Goal: Transaction & Acquisition: Purchase product/service

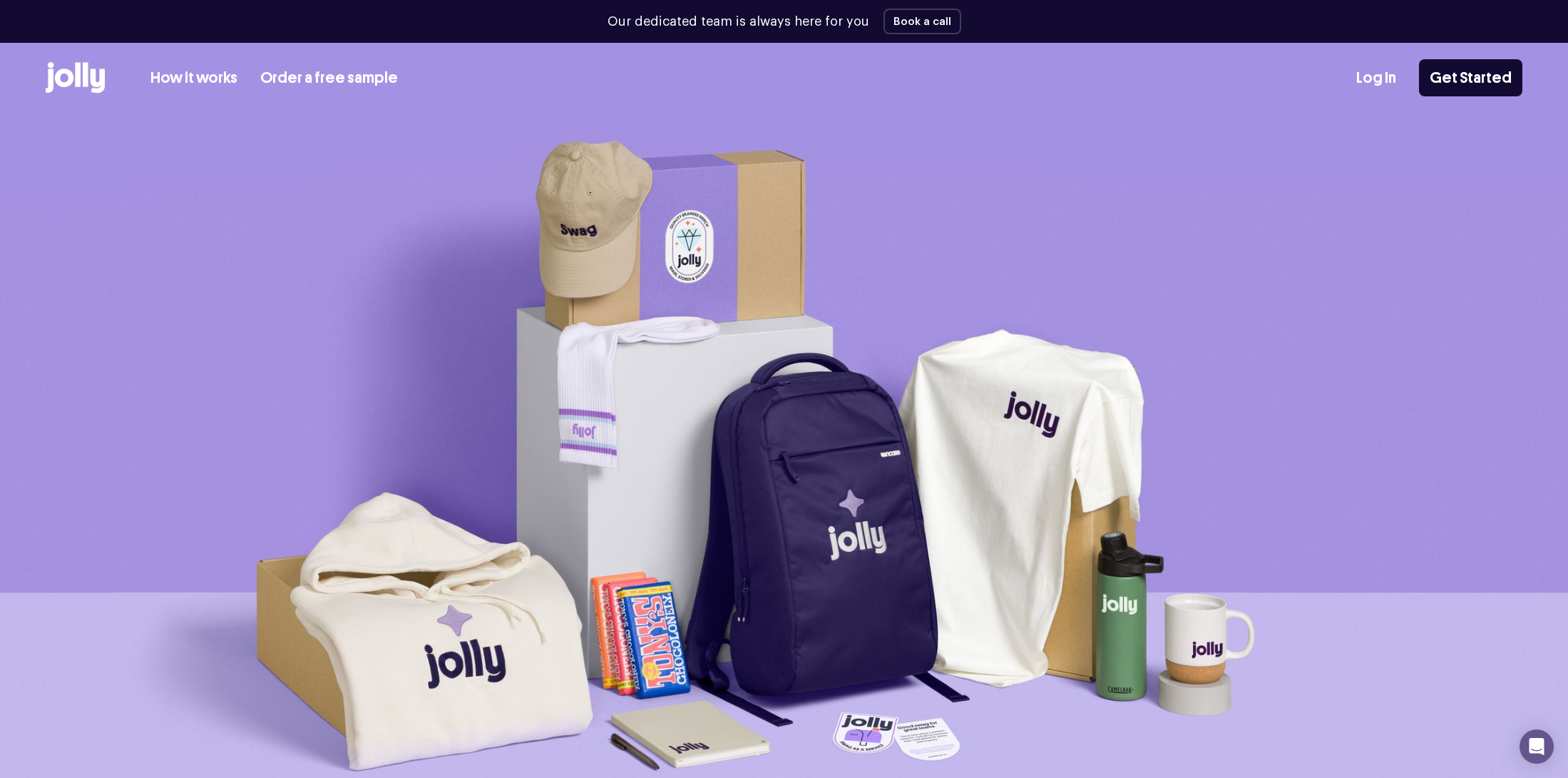
click at [179, 81] on link "How it works" at bounding box center [194, 78] width 87 height 24
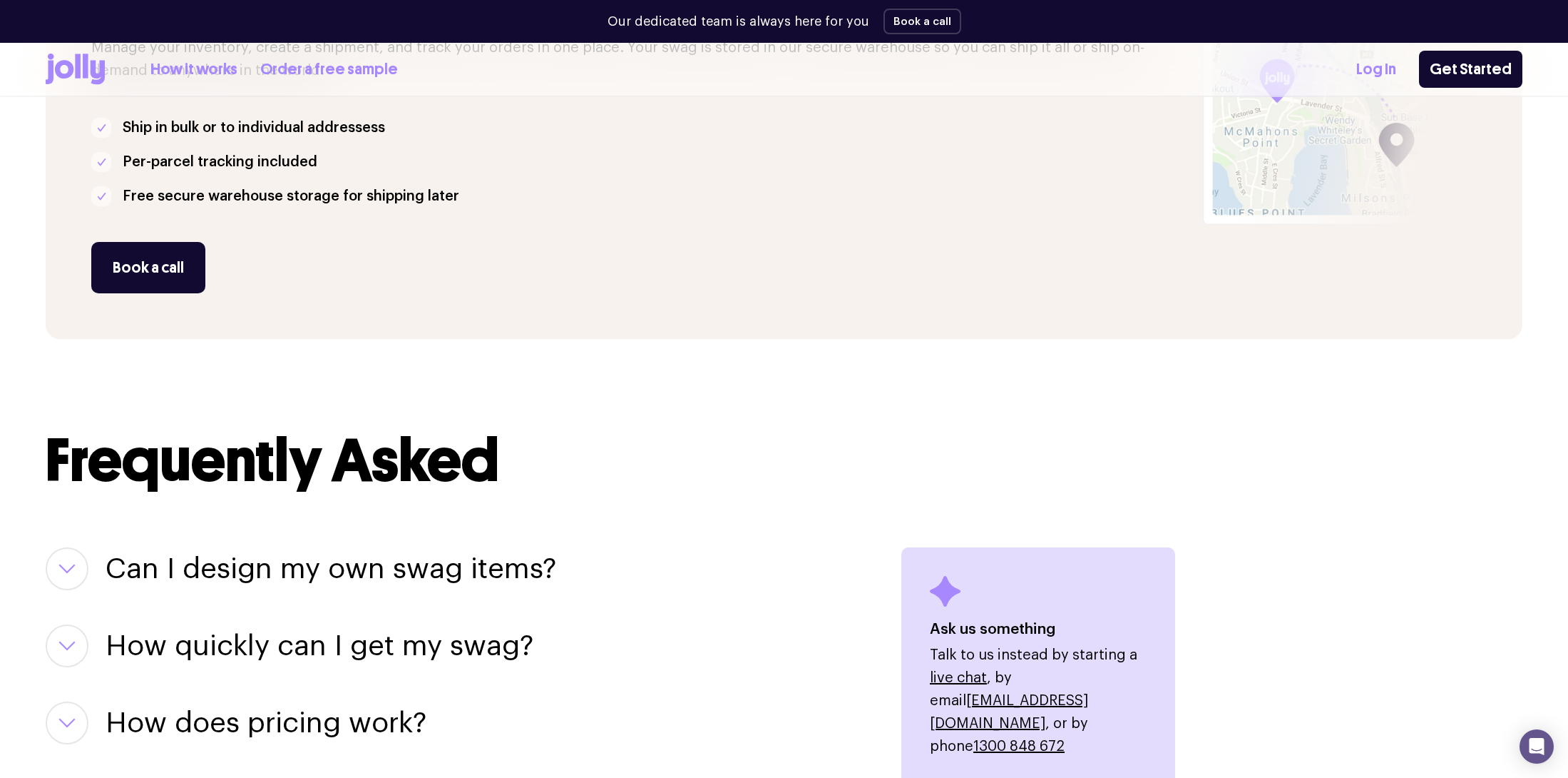
scroll to position [1604, 0]
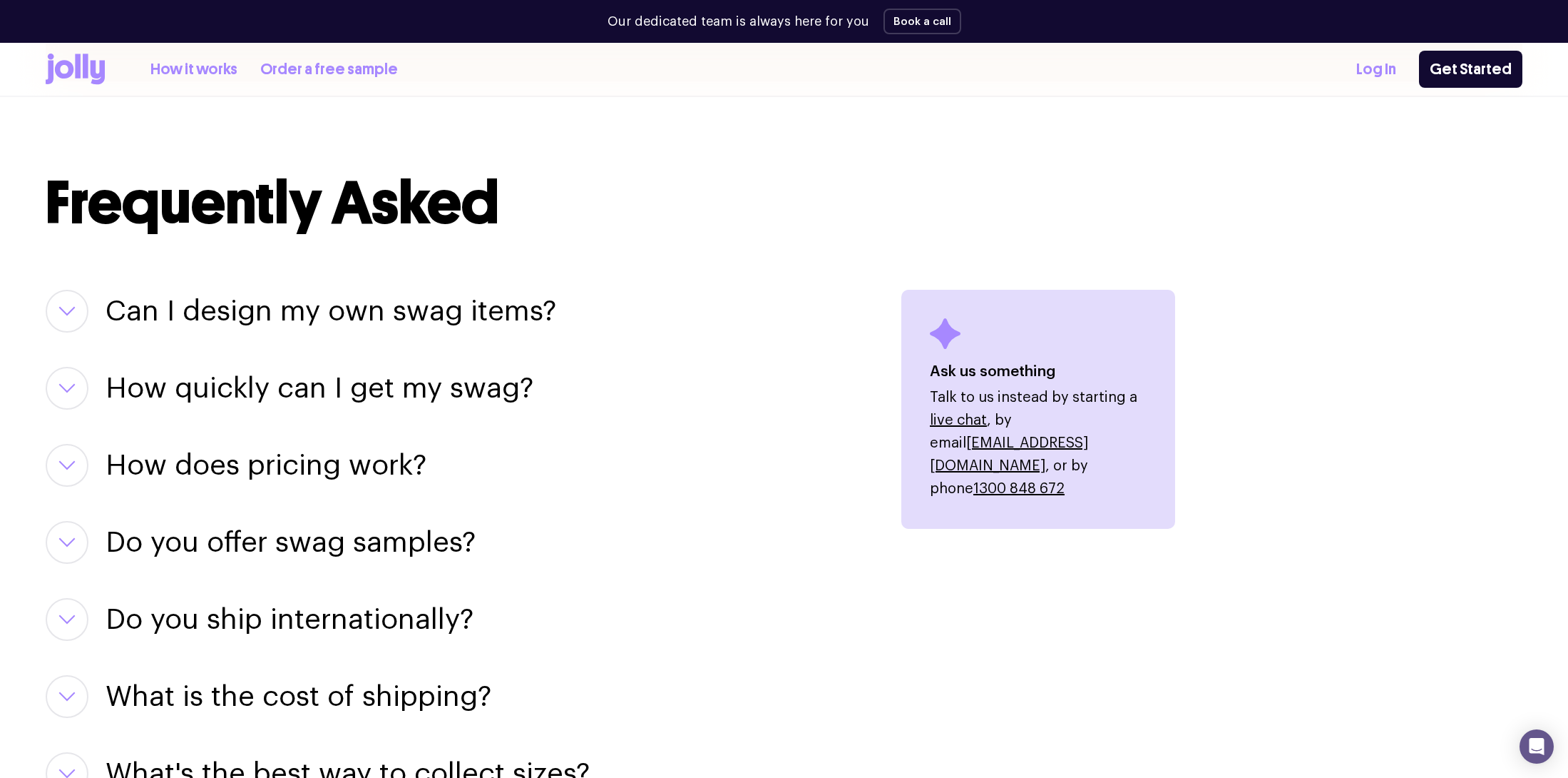
click at [452, 309] on h3 "Can I design my own swag items?" at bounding box center [330, 310] width 451 height 43
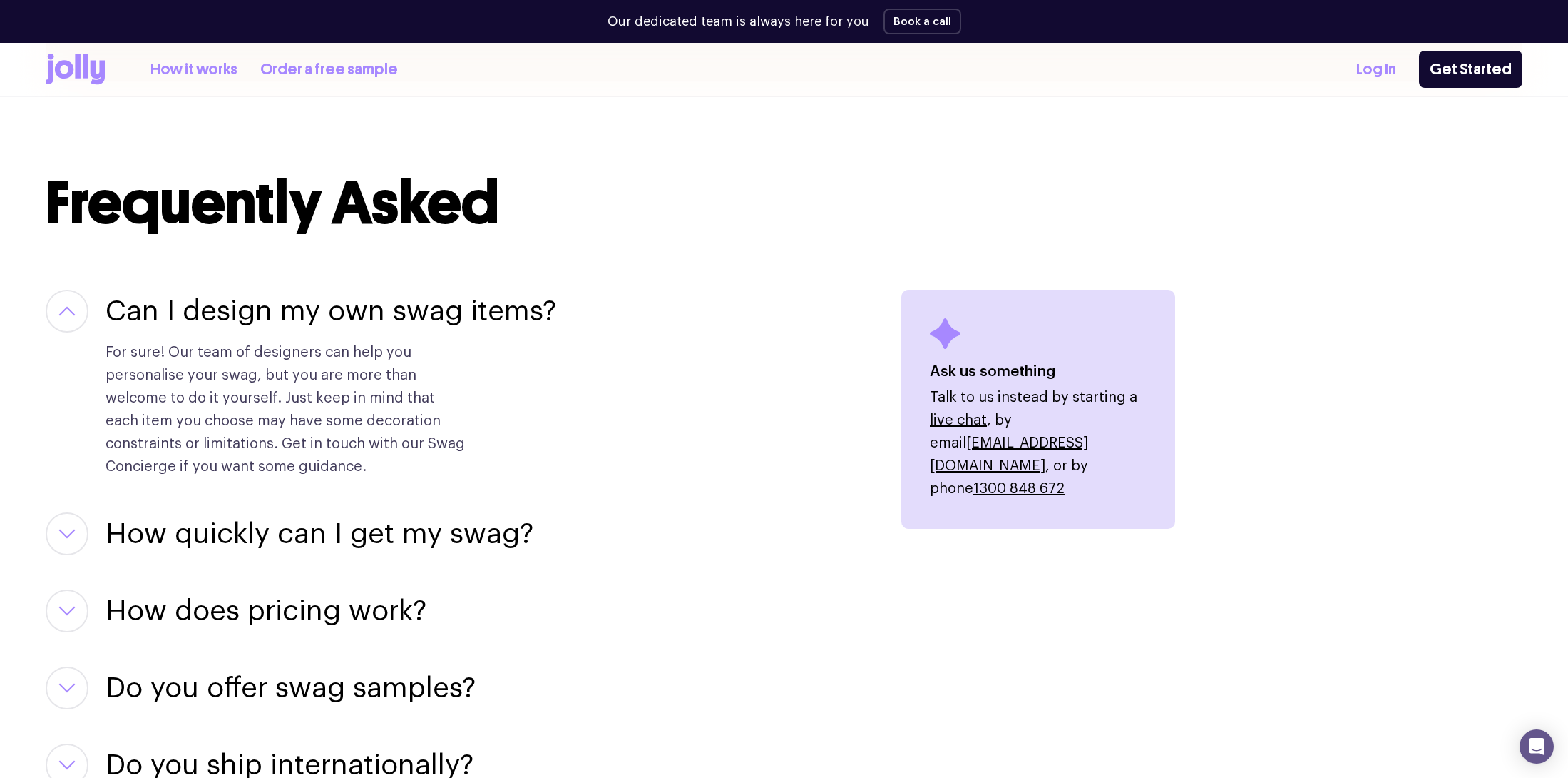
click at [452, 309] on h3 "Can I design my own swag items?" at bounding box center [330, 310] width 451 height 43
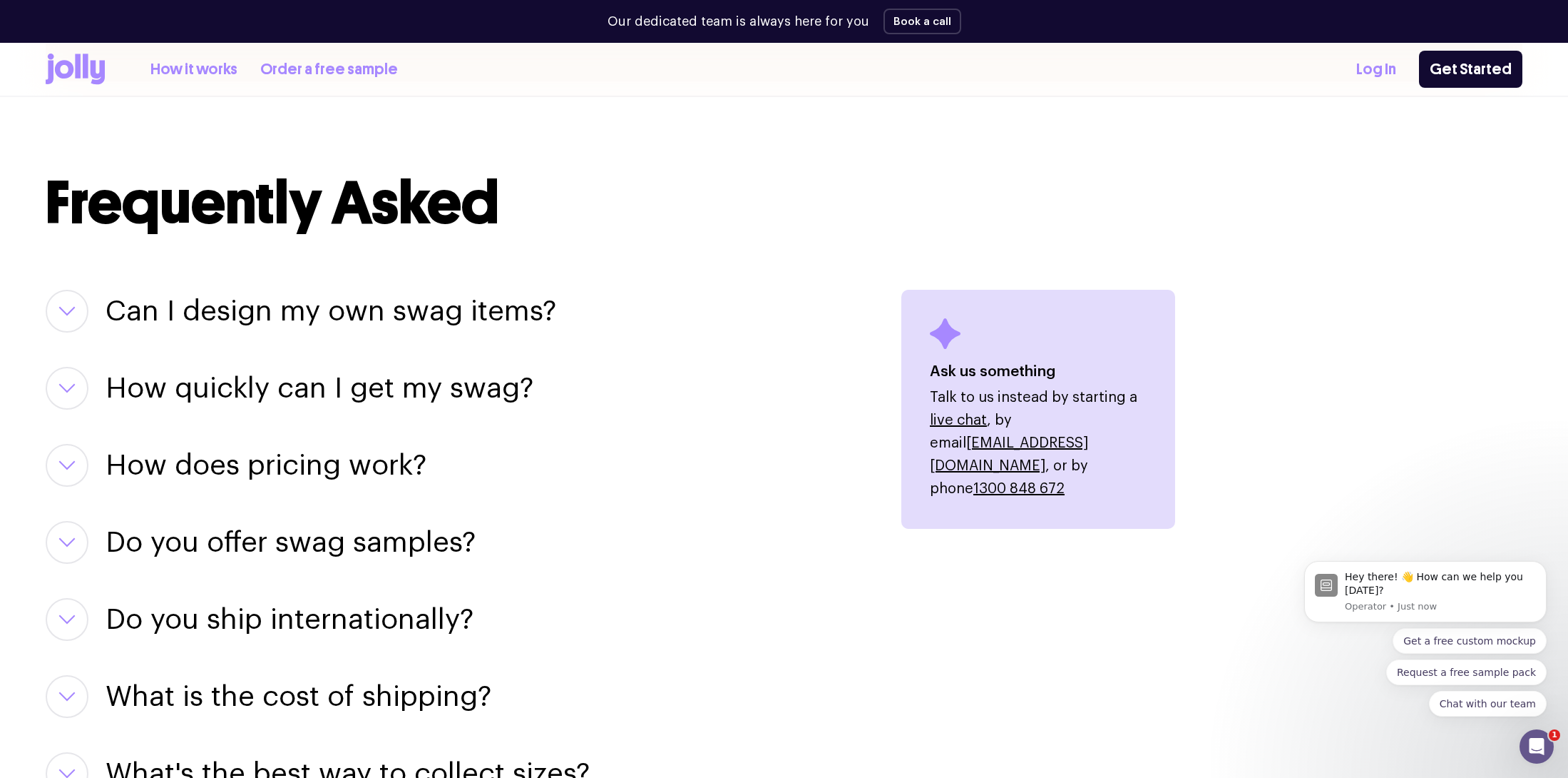
scroll to position [0, 0]
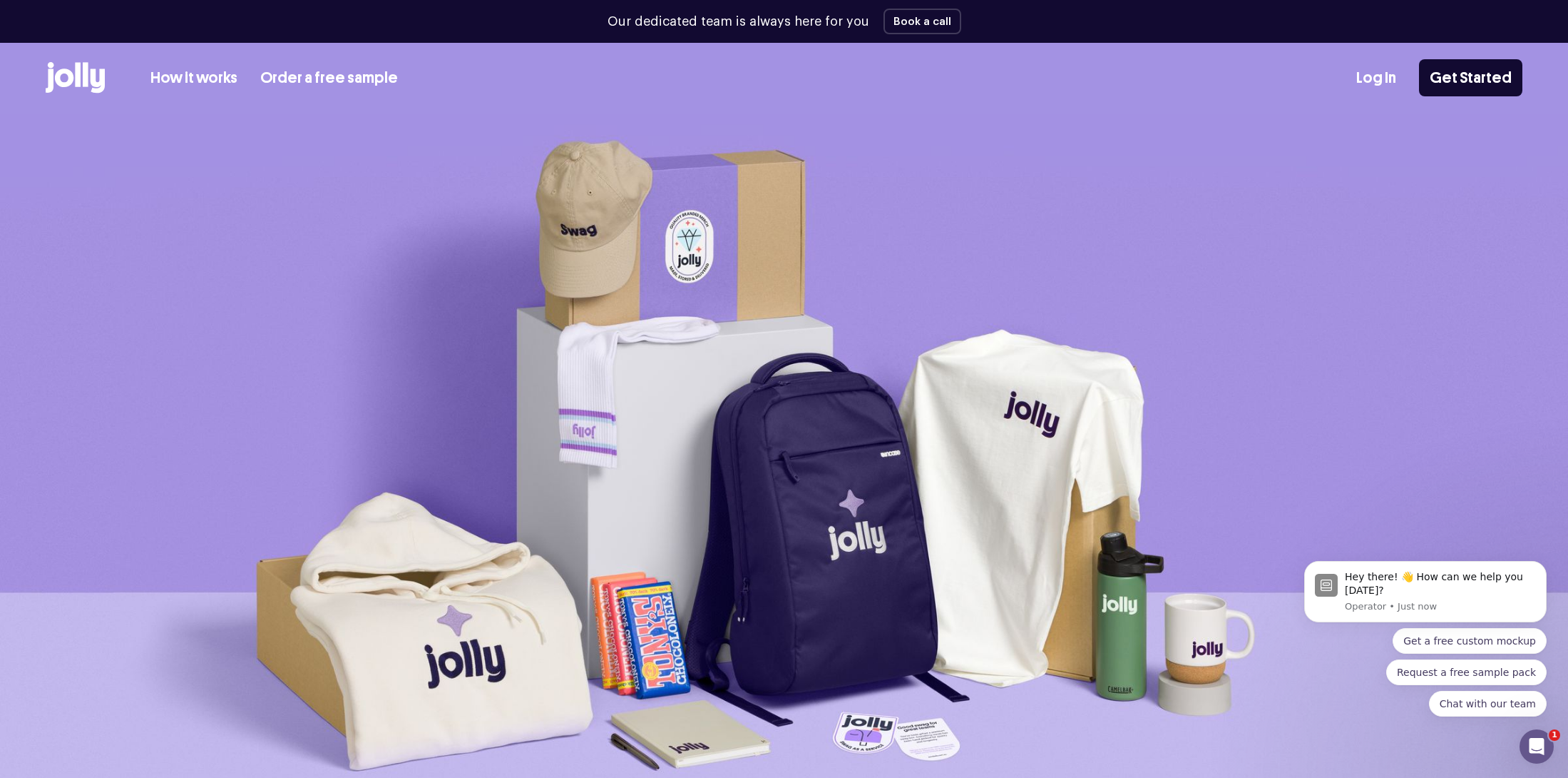
click at [184, 75] on link "How it works" at bounding box center [194, 78] width 87 height 24
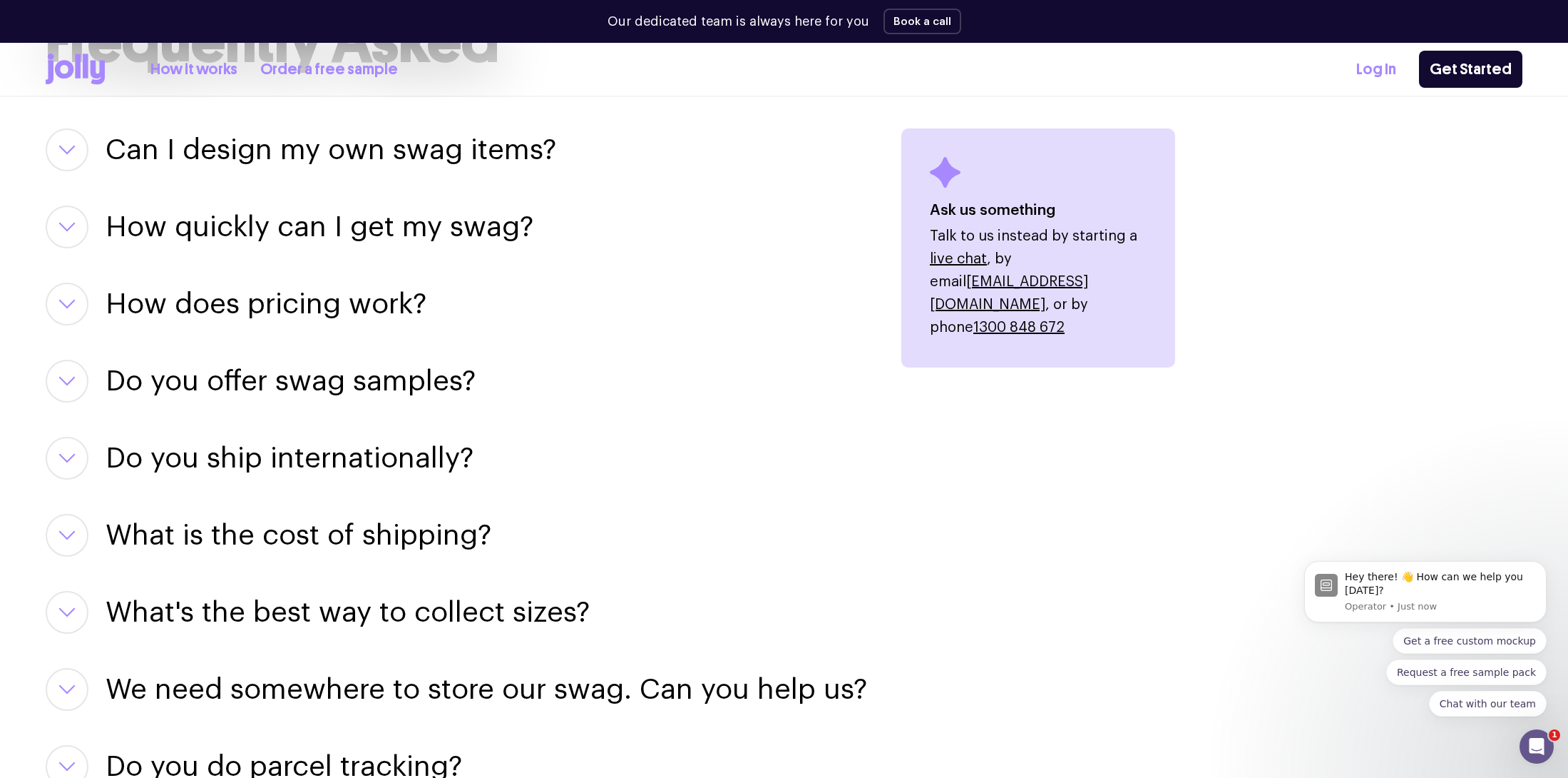
scroll to position [1766, 0]
click at [390, 300] on h3 "How does pricing work?" at bounding box center [266, 302] width 321 height 43
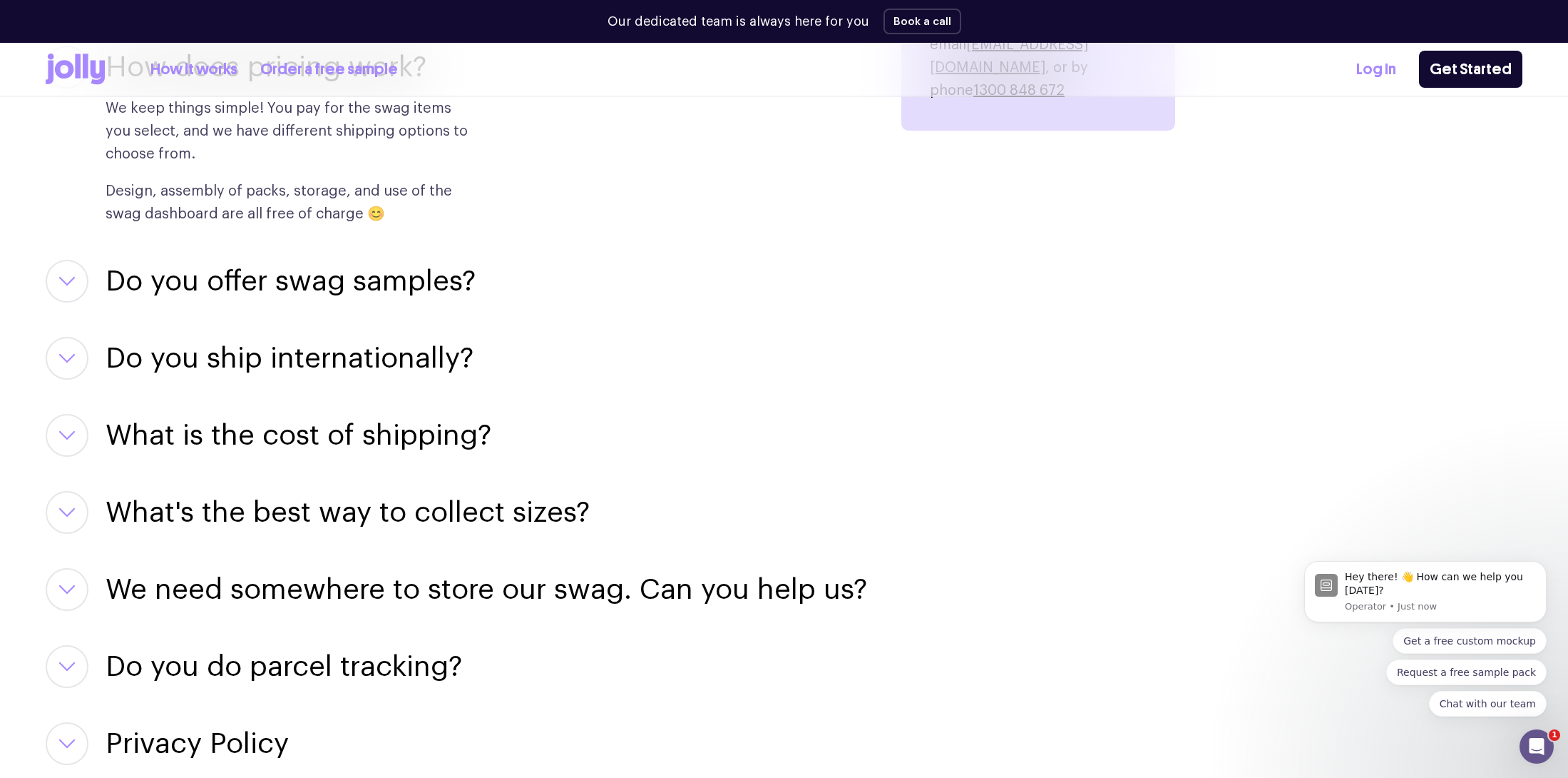
scroll to position [2004, 0]
click at [364, 265] on h3 "Do you offer swag samples?" at bounding box center [290, 280] width 370 height 43
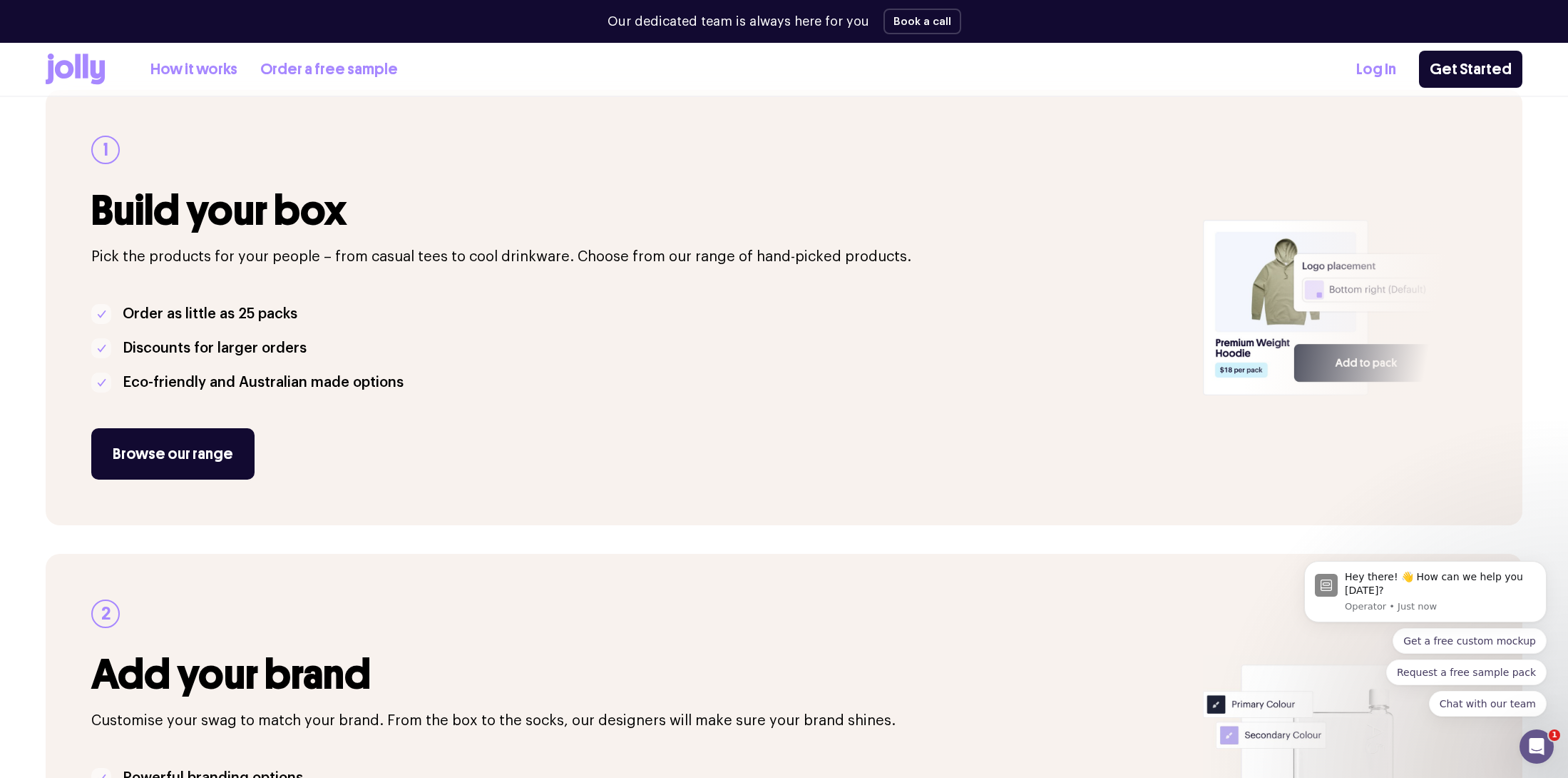
scroll to position [73, 0]
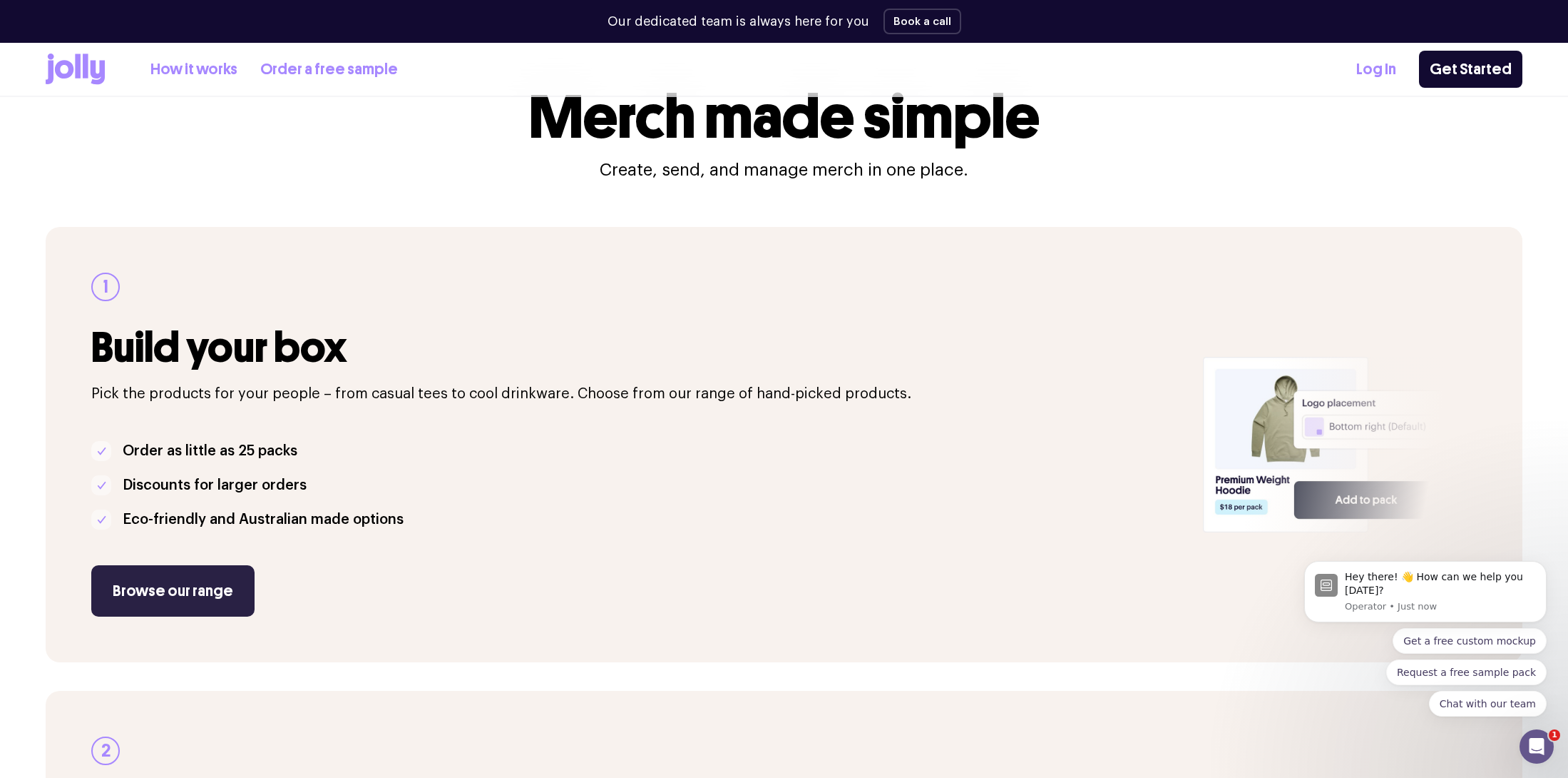
click at [144, 586] on link "Browse our range" at bounding box center [173, 591] width 163 height 52
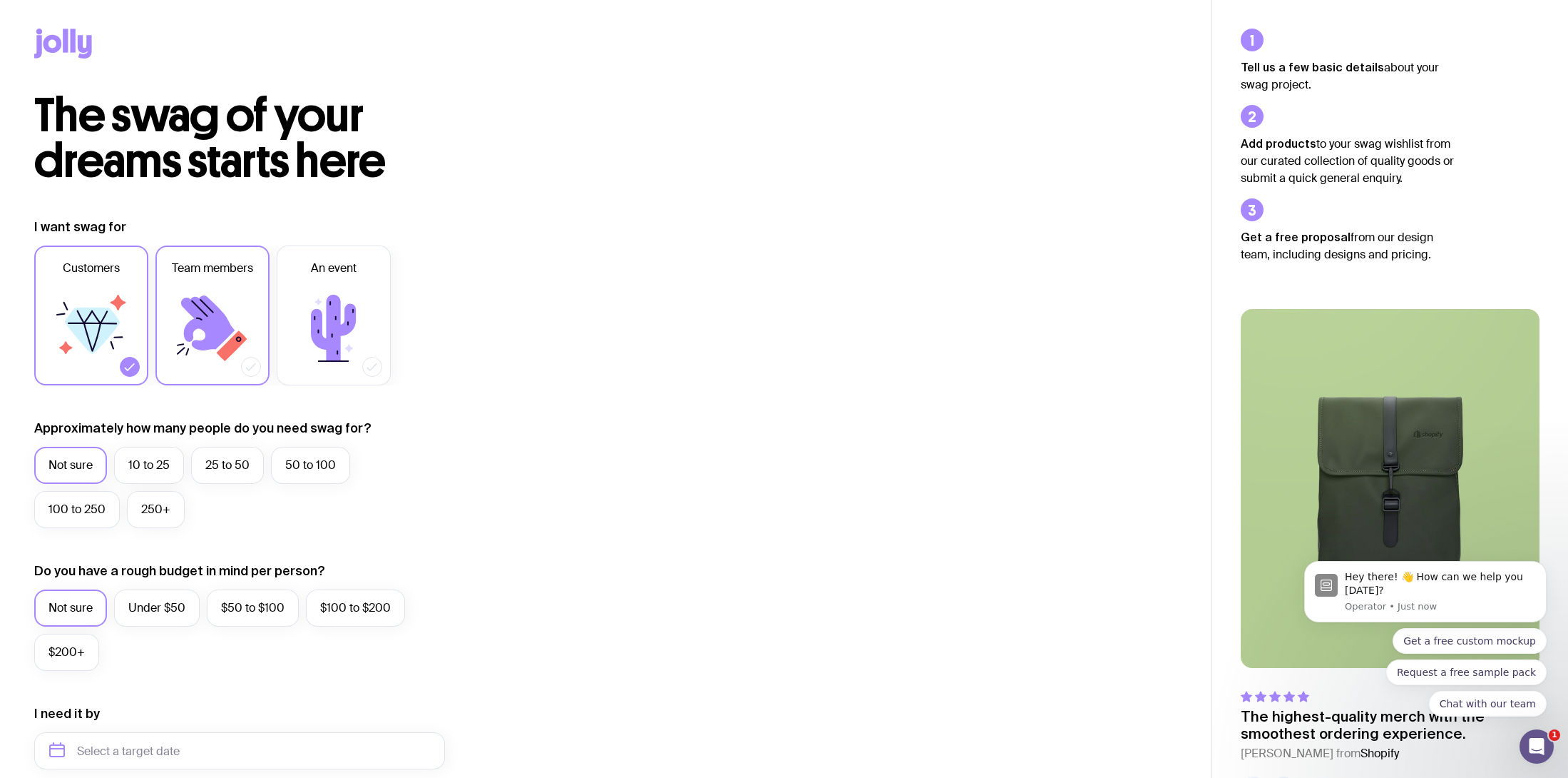
click at [209, 305] on icon at bounding box center [208, 322] width 54 height 55
click at [0, 0] on input "Team members" at bounding box center [0, 0] width 0 height 0
click at [108, 325] on icon at bounding box center [93, 330] width 55 height 46
click at [0, 0] on input "Customers" at bounding box center [0, 0] width 0 height 0
click at [74, 465] on label "Not sure" at bounding box center [71, 465] width 73 height 37
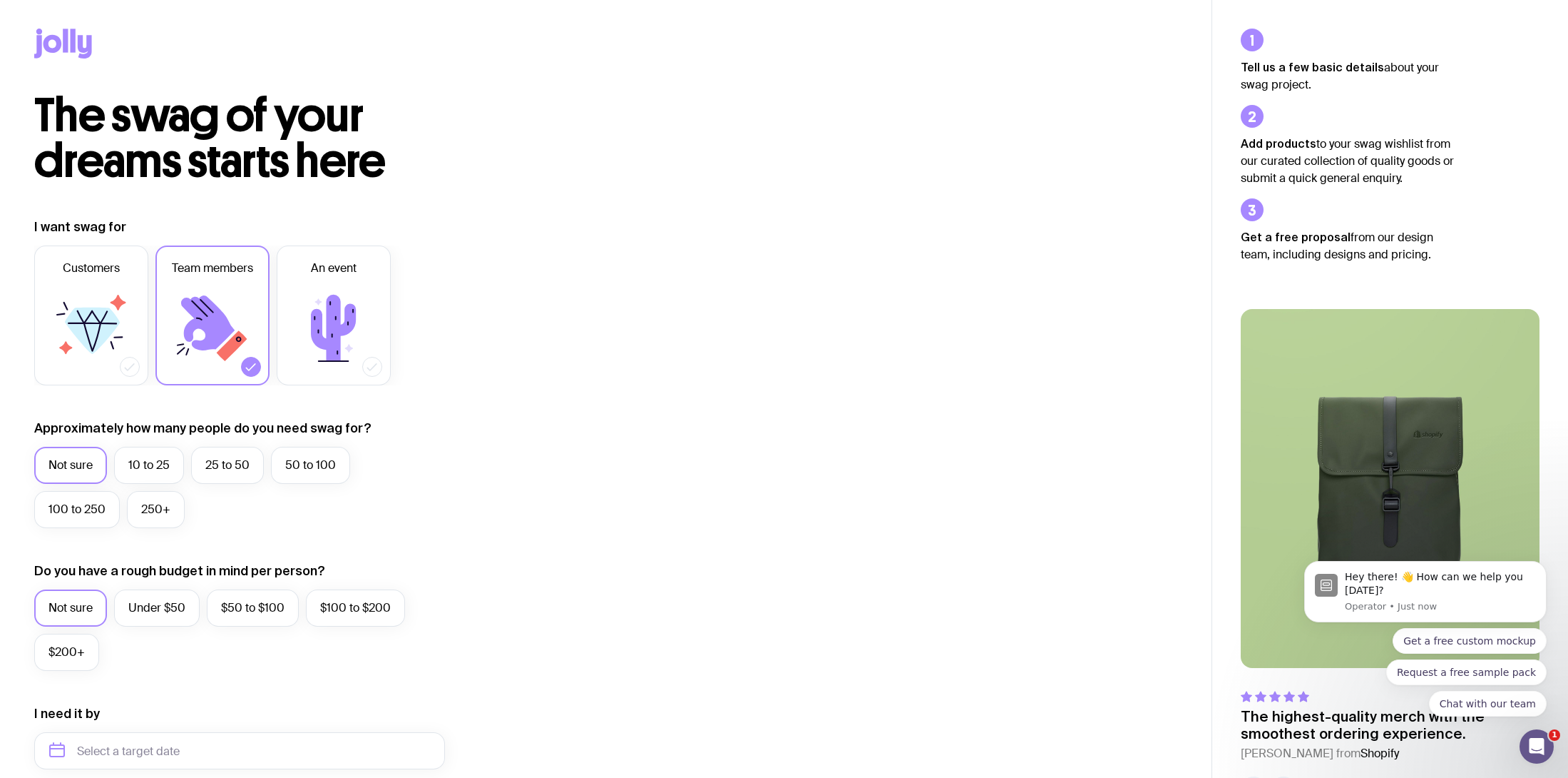
click at [0, 0] on input "Not sure" at bounding box center [0, 0] width 0 height 0
click at [154, 460] on label "10 to 25" at bounding box center [149, 465] width 70 height 37
click at [0, 0] on input "10 to 25" at bounding box center [0, 0] width 0 height 0
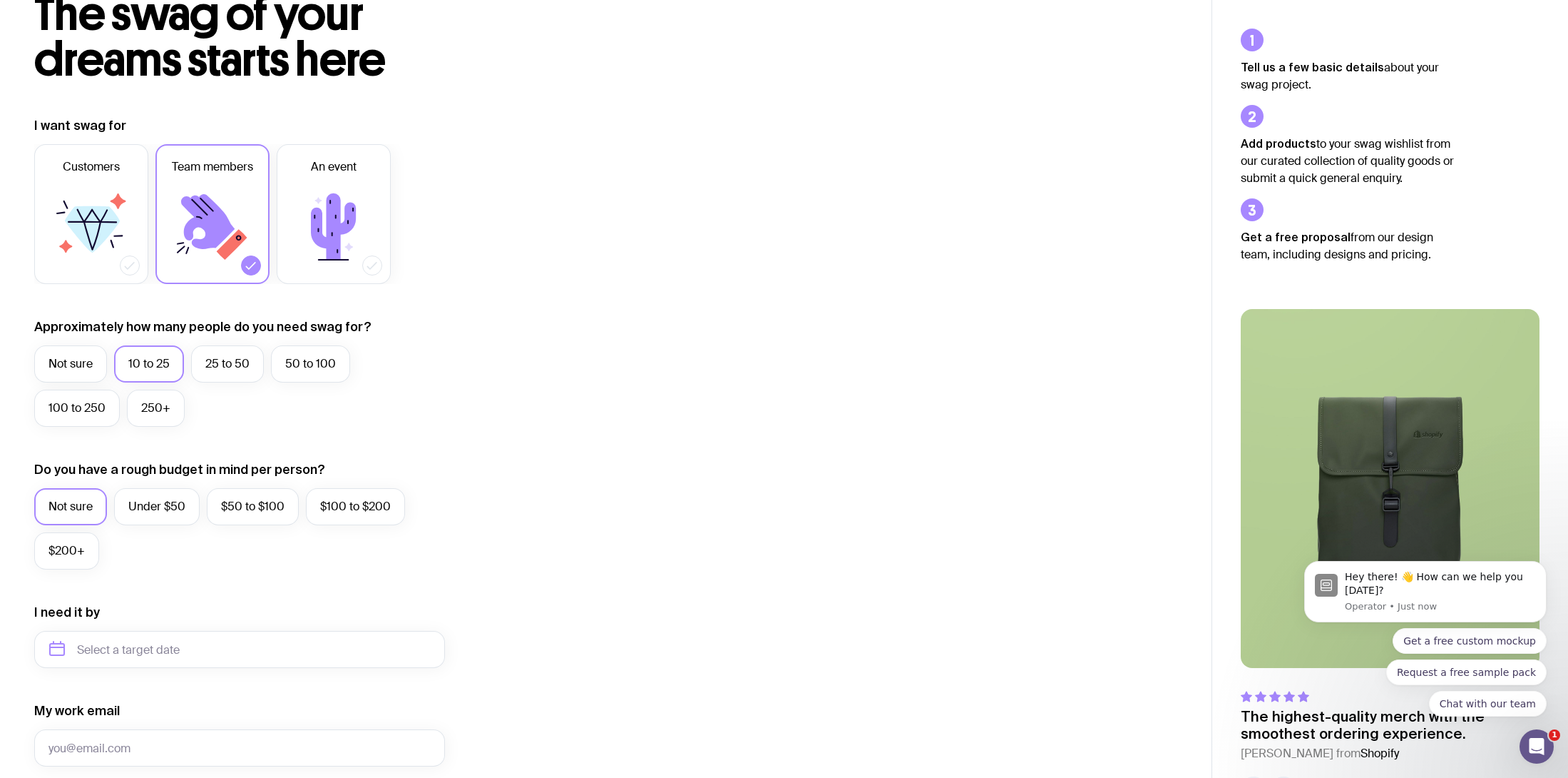
scroll to position [195, 0]
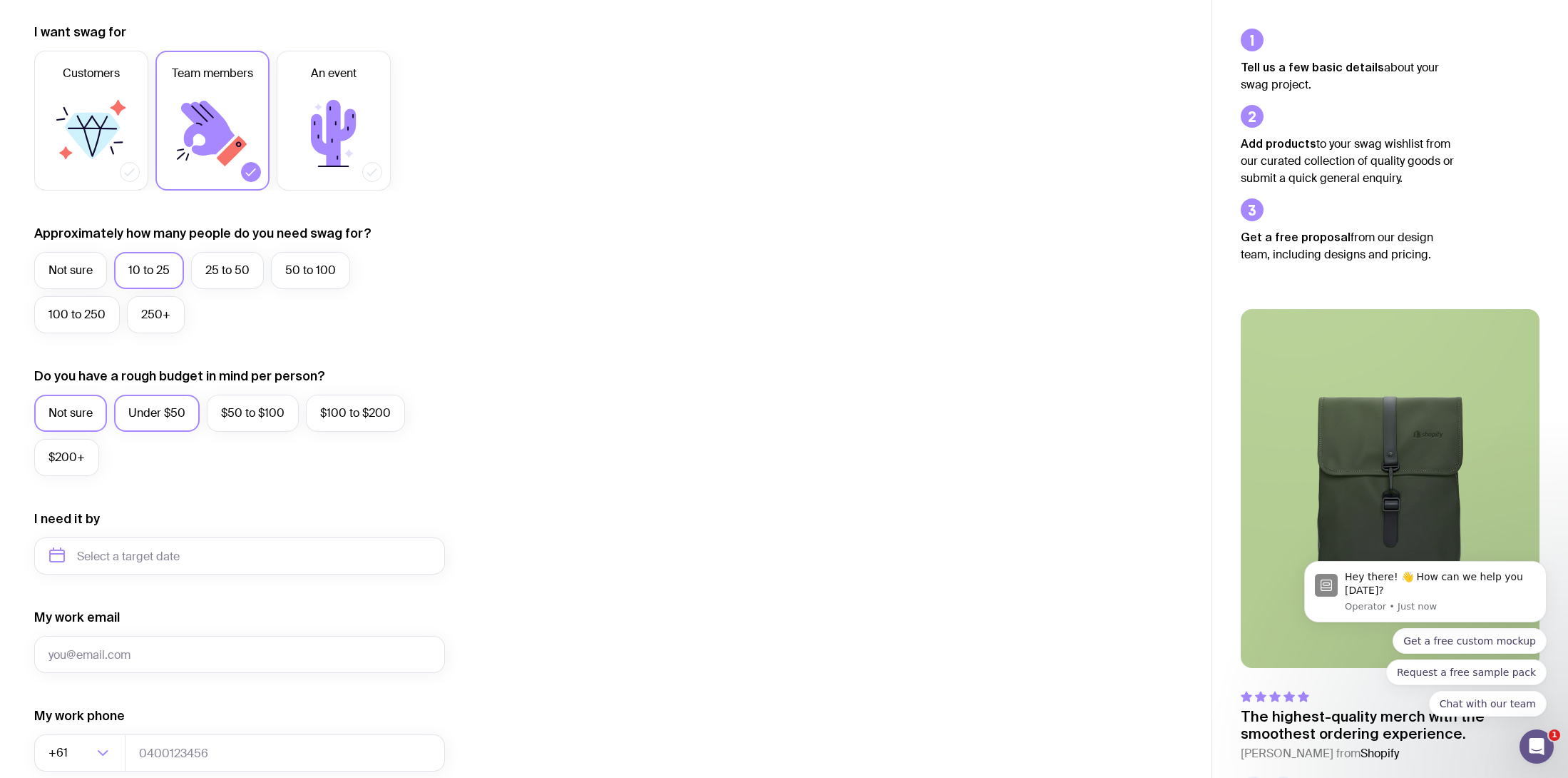
click at [147, 402] on label "Under $50" at bounding box center [157, 413] width 85 height 37
click at [0, 0] on input "Under $50" at bounding box center [0, 0] width 0 height 0
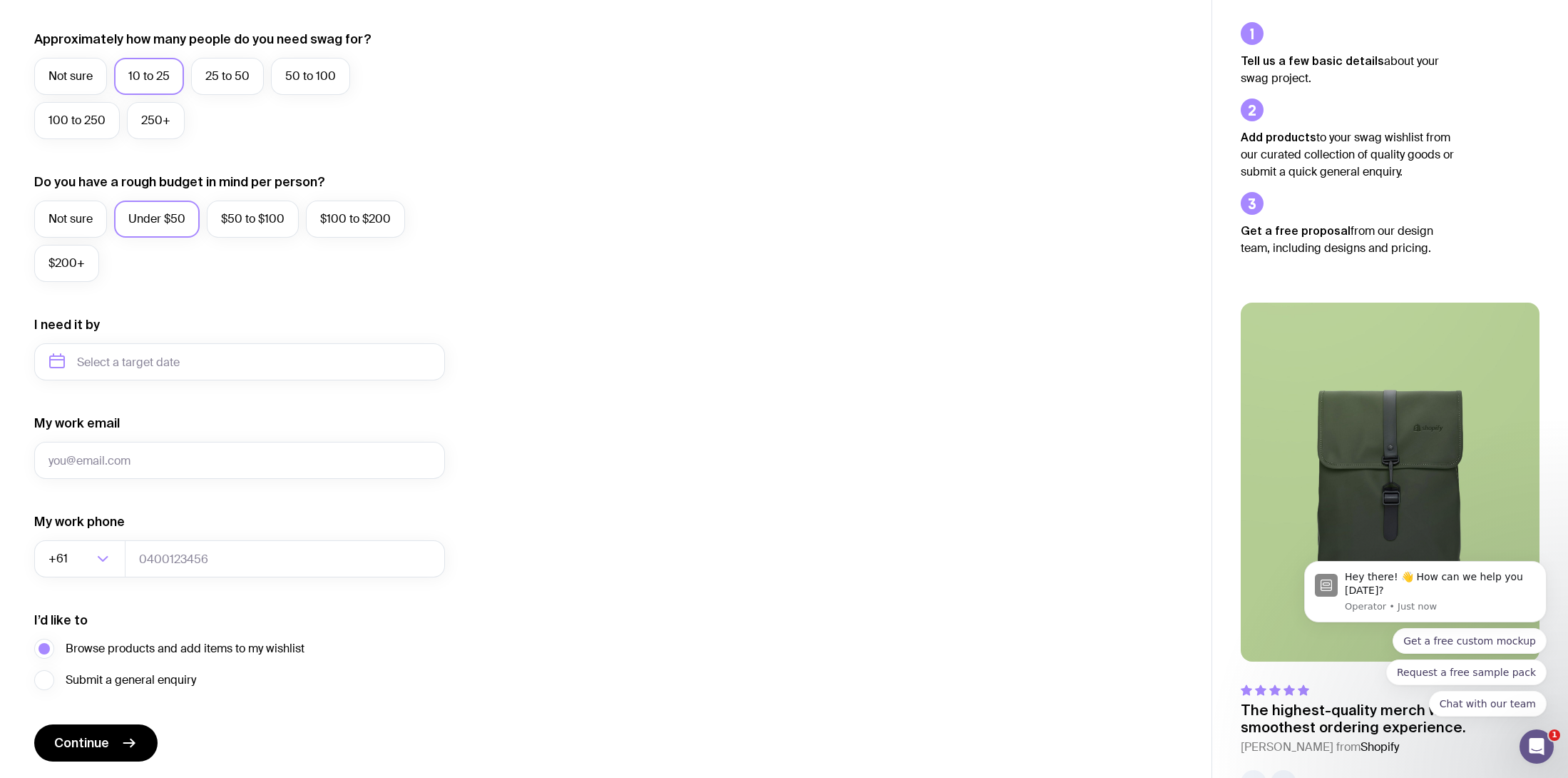
scroll to position [435, 0]
